Goal: Task Accomplishment & Management: Use online tool/utility

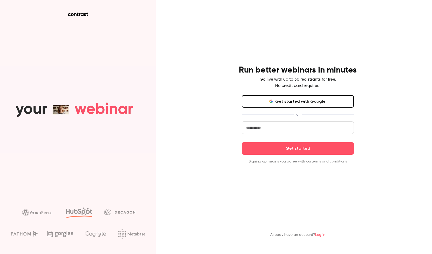
click at [294, 98] on button "Get started with Google" at bounding box center [298, 101] width 112 height 12
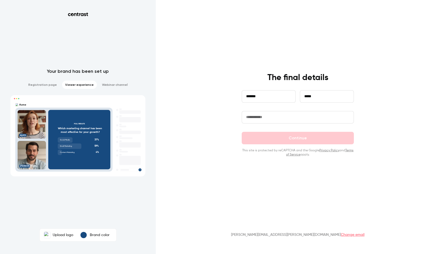
click at [293, 118] on input "text" at bounding box center [298, 117] width 112 height 12
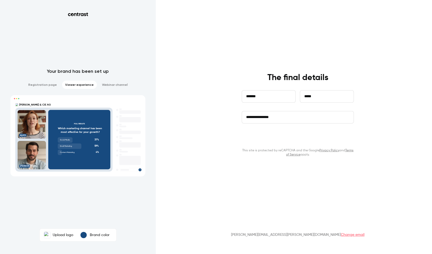
type input "**********"
click at [290, 140] on button "Continue" at bounding box center [298, 138] width 112 height 12
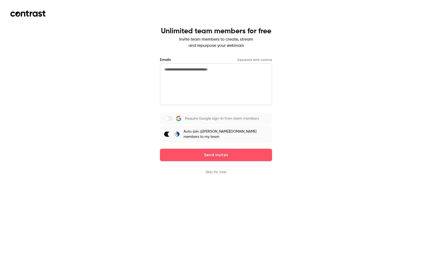
click at [170, 120] on label at bounding box center [168, 118] width 8 height 5
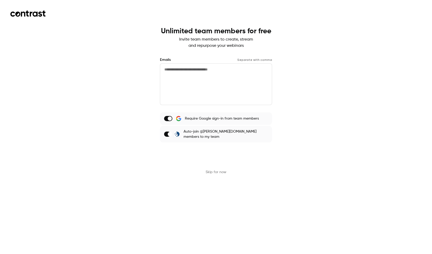
click at [204, 153] on button "Send invites" at bounding box center [216, 155] width 112 height 12
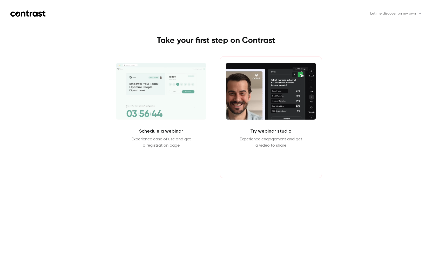
click at [276, 157] on button "Enter Studio" at bounding box center [271, 161] width 34 height 12
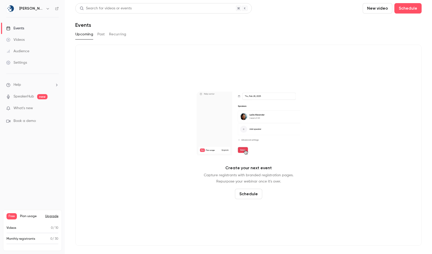
click at [102, 38] on button "Past" at bounding box center [101, 34] width 8 height 8
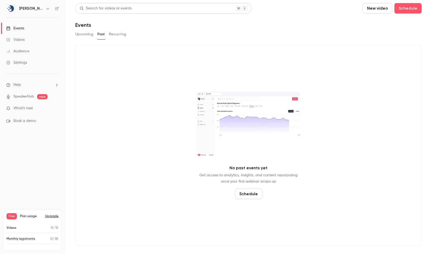
click at [117, 36] on button "Recurring" at bounding box center [117, 34] width 17 height 8
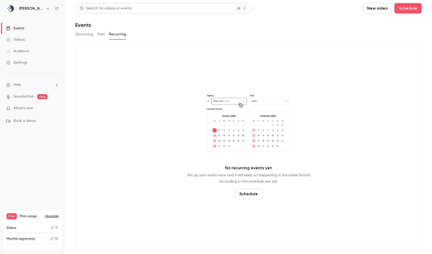
click at [381, 9] on button "New video" at bounding box center [378, 8] width 30 height 10
click at [386, 35] on div "Upload" at bounding box center [396, 36] width 39 height 5
click at [21, 39] on div "Videos" at bounding box center [15, 39] width 18 height 5
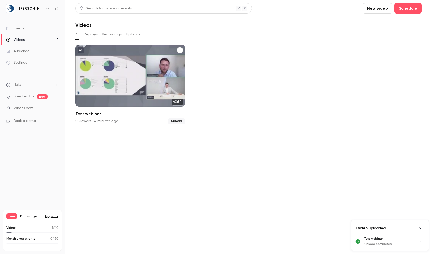
click at [110, 86] on div "[PERSON_NAME] & CIE AG [DATE] Test webinar" at bounding box center [130, 76] width 110 height 62
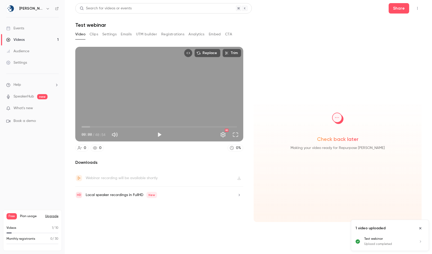
click at [92, 35] on button "Clips" at bounding box center [94, 34] width 9 height 8
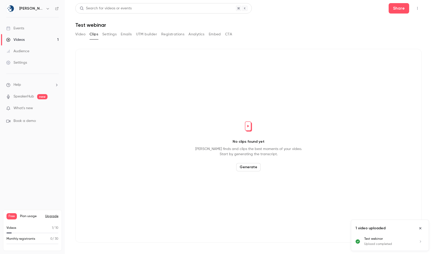
click at [252, 170] on button "Generate" at bounding box center [248, 167] width 24 height 8
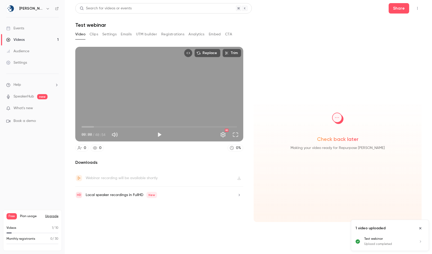
click at [232, 52] on button "Trim" at bounding box center [232, 53] width 19 height 8
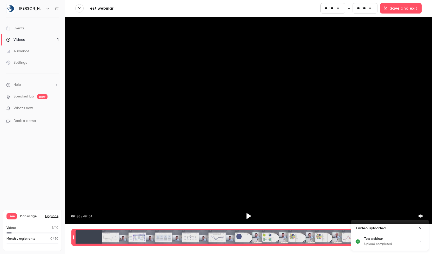
click at [77, 12] on header "Test webinar Start ** : ** . ** - End ** : ** . ** Save and exit" at bounding box center [248, 8] width 347 height 10
click at [79, 9] on icon "button" at bounding box center [80, 8] width 4 height 4
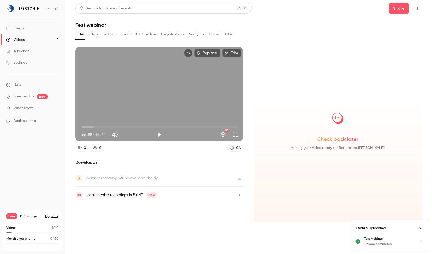
click at [94, 32] on button "Clips" at bounding box center [94, 34] width 9 height 8
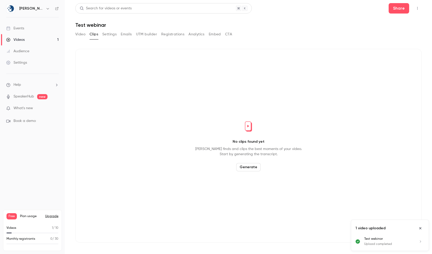
click at [82, 31] on button "Video" at bounding box center [80, 34] width 10 height 8
